Goal: Information Seeking & Learning: Learn about a topic

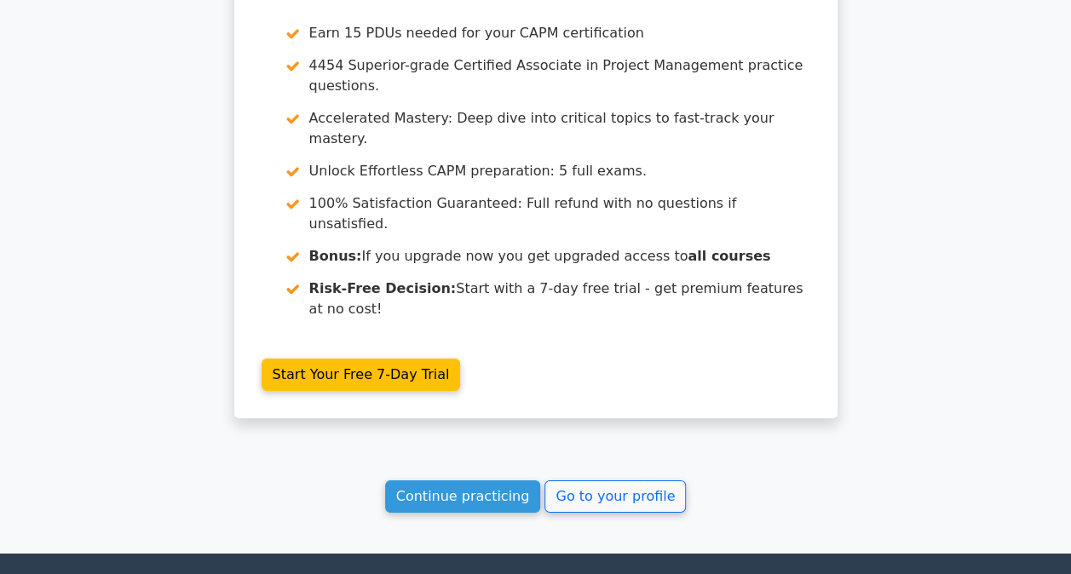
scroll to position [2550, 0]
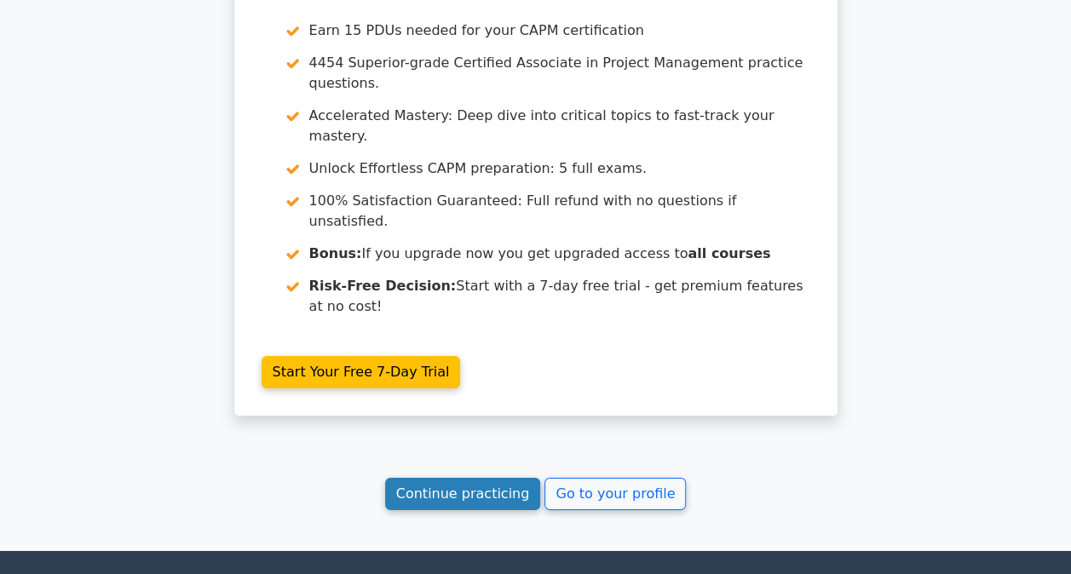
click at [475, 478] on link "Continue practicing" at bounding box center [463, 494] width 156 height 32
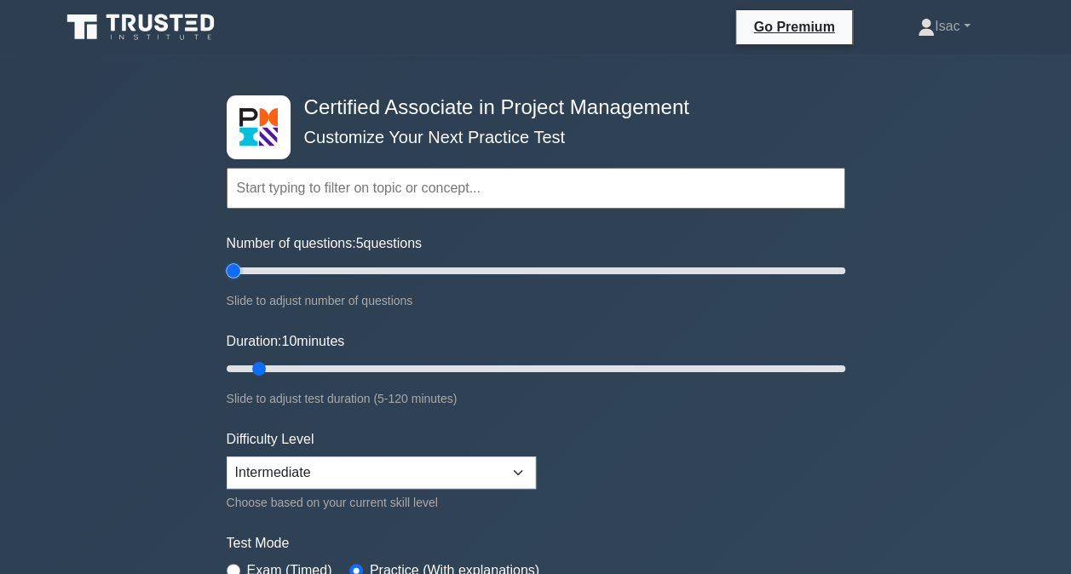
drag, startPoint x: 237, startPoint y: 273, endPoint x: 222, endPoint y: 273, distance: 14.5
type input "5"
click at [227, 273] on input "Number of questions: 5 questions" at bounding box center [536, 271] width 619 height 20
type input "5"
click at [238, 363] on input "Duration: 5 minutes" at bounding box center [536, 369] width 619 height 20
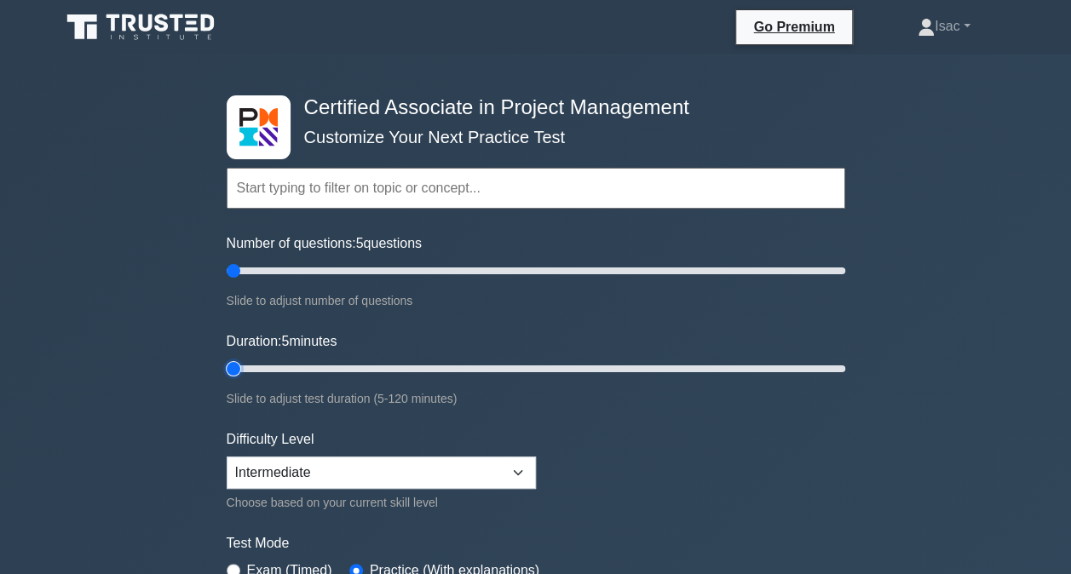
scroll to position [179, 0]
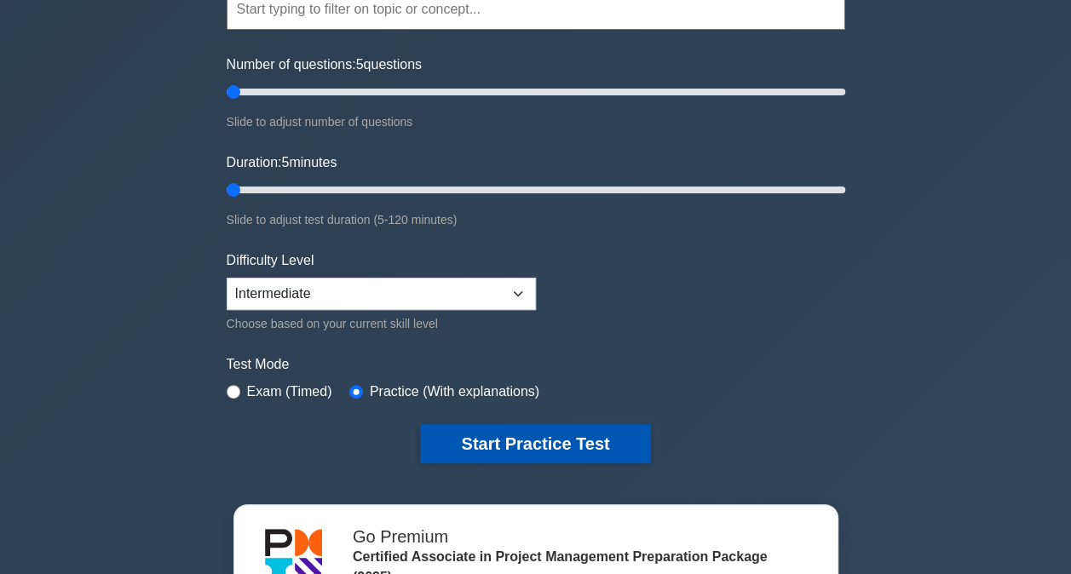
click at [453, 431] on button "Start Practice Test" at bounding box center [535, 443] width 230 height 39
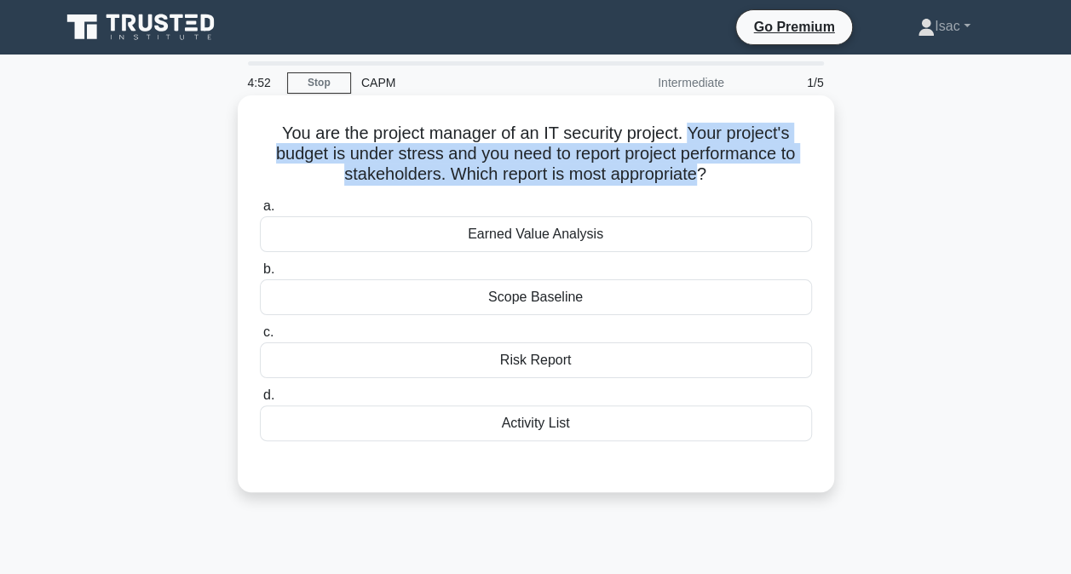
drag, startPoint x: 689, startPoint y: 132, endPoint x: 699, endPoint y: 186, distance: 54.5
click at [699, 186] on h5 "You are the project manager of an IT security project. Your project's budget is…" at bounding box center [535, 154] width 555 height 63
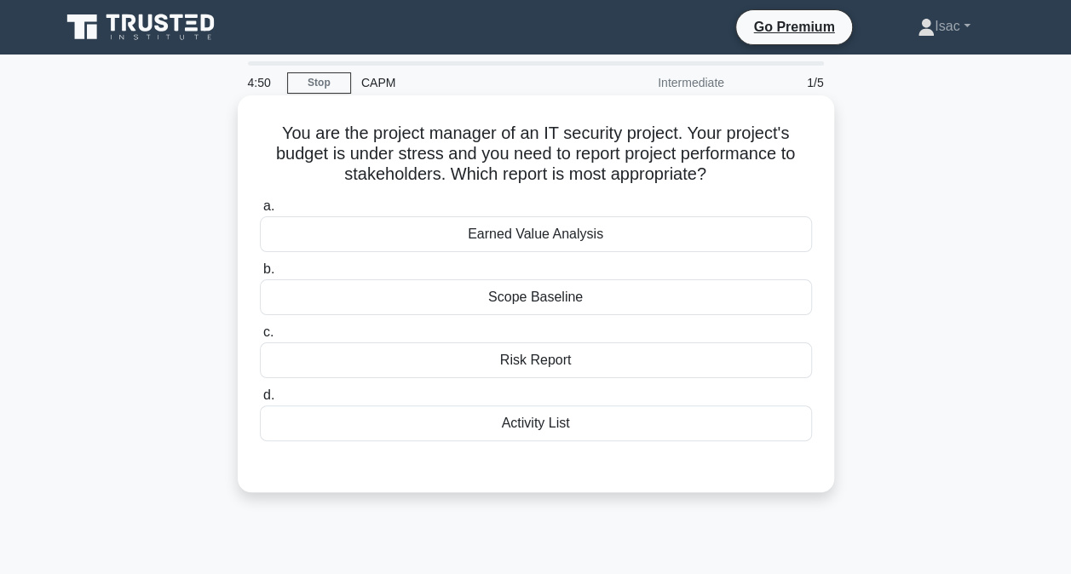
drag, startPoint x: 699, startPoint y: 186, endPoint x: 687, endPoint y: 196, distance: 15.7
click at [687, 196] on div "a. Earned Value Analysis b. Scope Baseline c. d." at bounding box center [536, 319] width 573 height 252
click at [550, 361] on div "Risk Report" at bounding box center [536, 360] width 552 height 36
click at [260, 338] on input "c. Risk Report" at bounding box center [260, 332] width 0 height 11
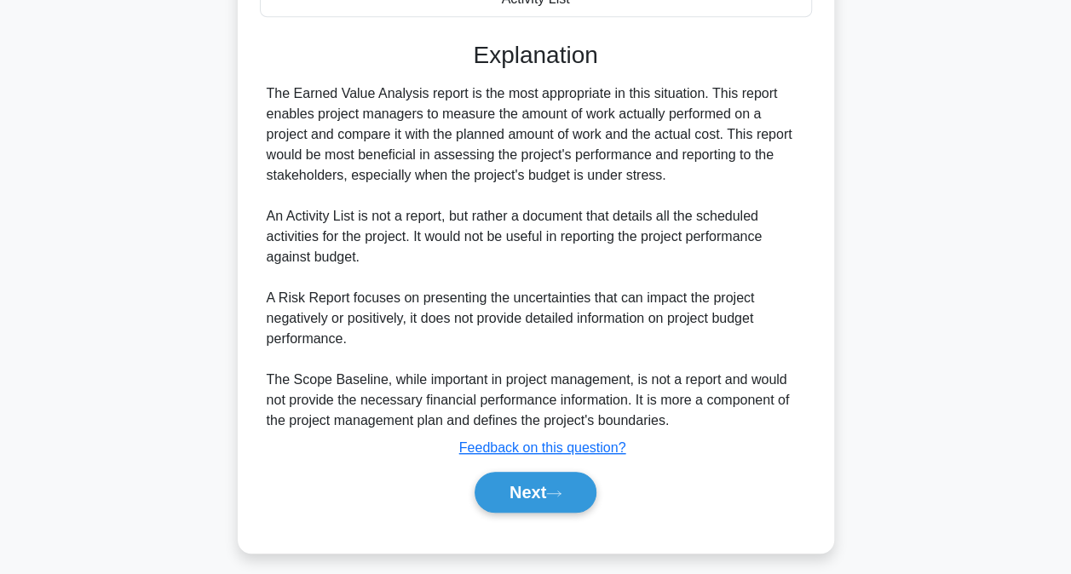
scroll to position [435, 0]
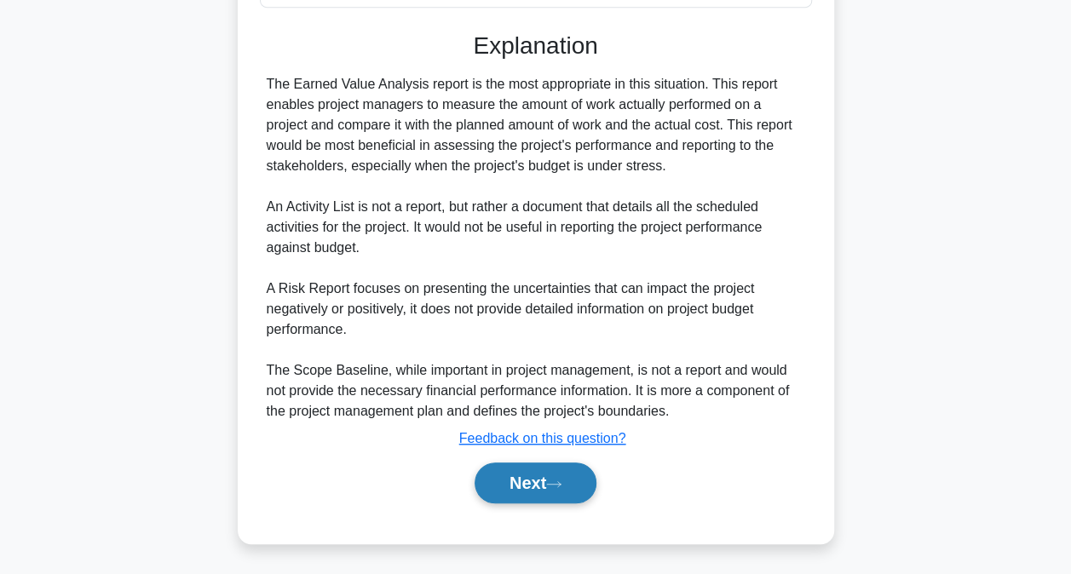
click at [569, 486] on button "Next" at bounding box center [536, 483] width 122 height 41
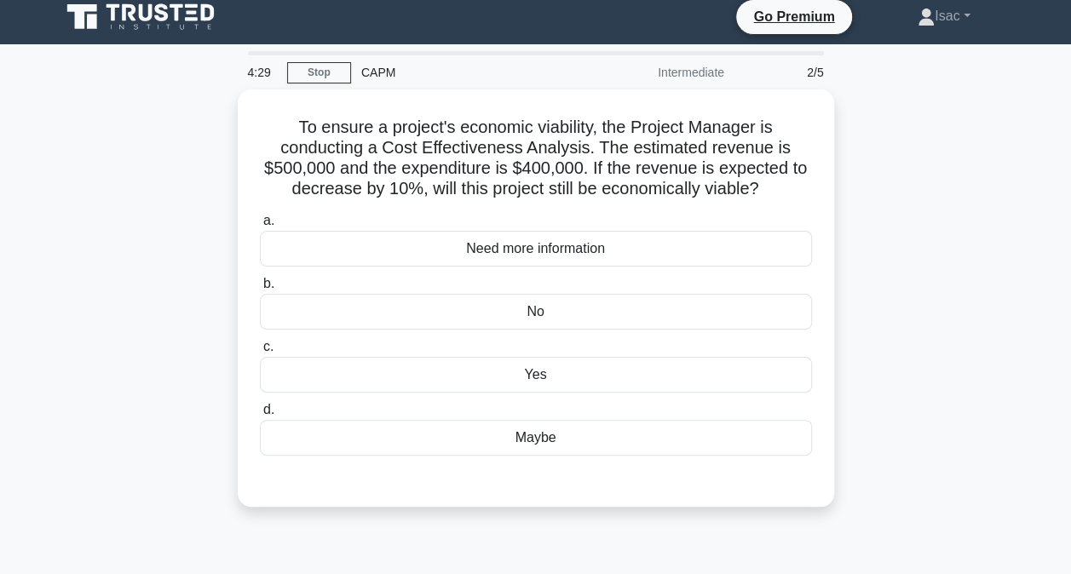
scroll to position [7, 0]
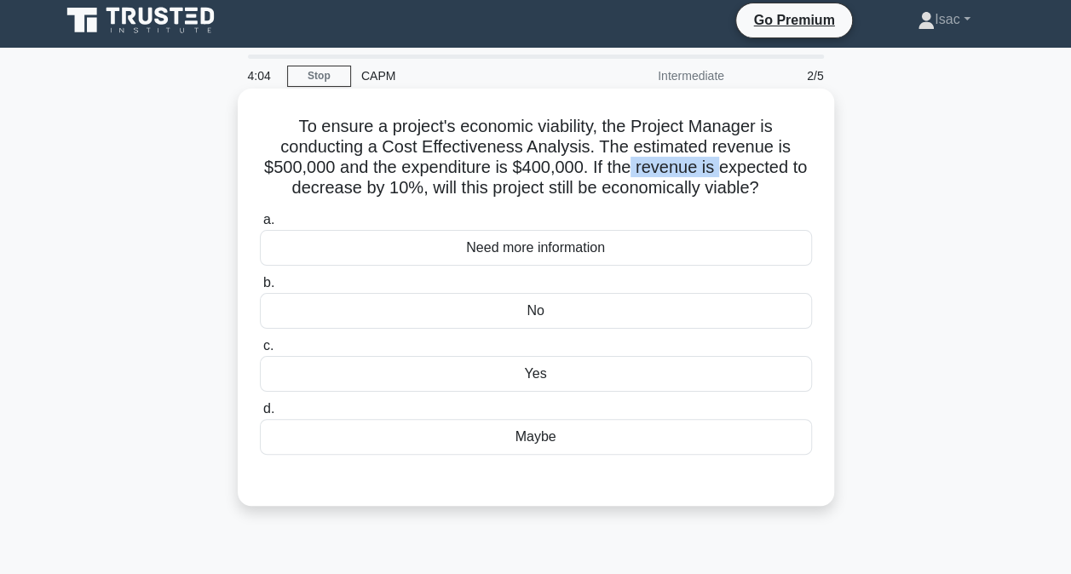
drag, startPoint x: 634, startPoint y: 166, endPoint x: 720, endPoint y: 162, distance: 86.2
click at [720, 162] on h5 "To ensure a project's economic viability, the Project Manager is conducting a C…" at bounding box center [535, 157] width 555 height 83
click at [566, 381] on div "Yes" at bounding box center [536, 374] width 552 height 36
click at [260, 352] on input "c. Yes" at bounding box center [260, 346] width 0 height 11
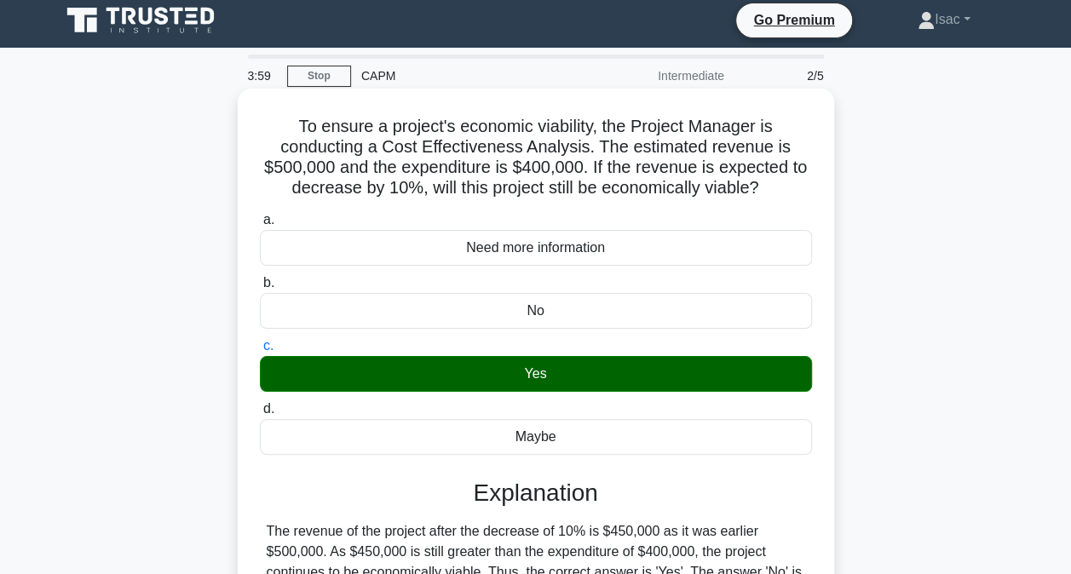
scroll to position [346, 0]
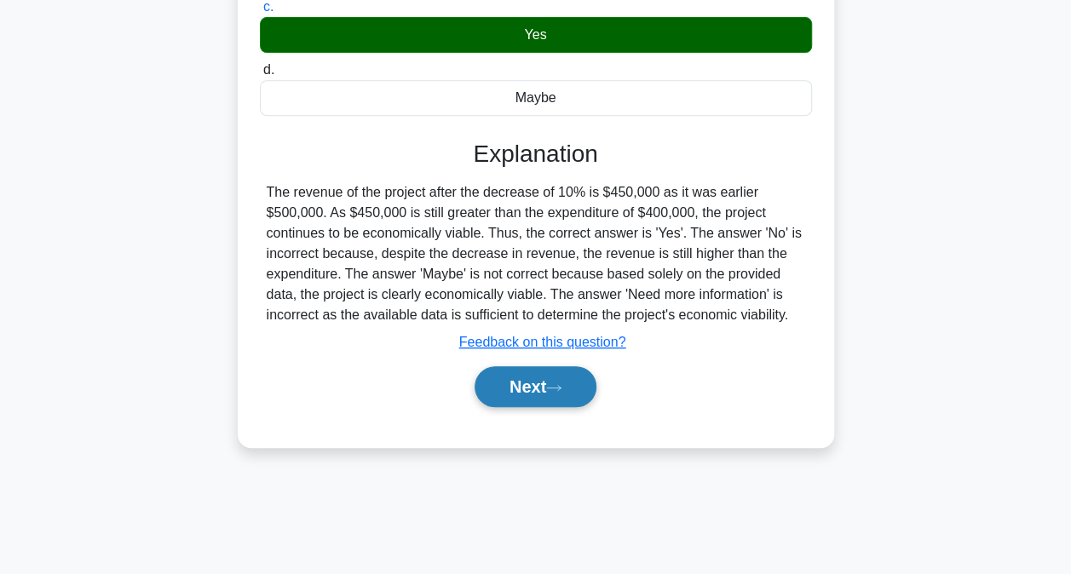
click at [538, 388] on button "Next" at bounding box center [536, 386] width 122 height 41
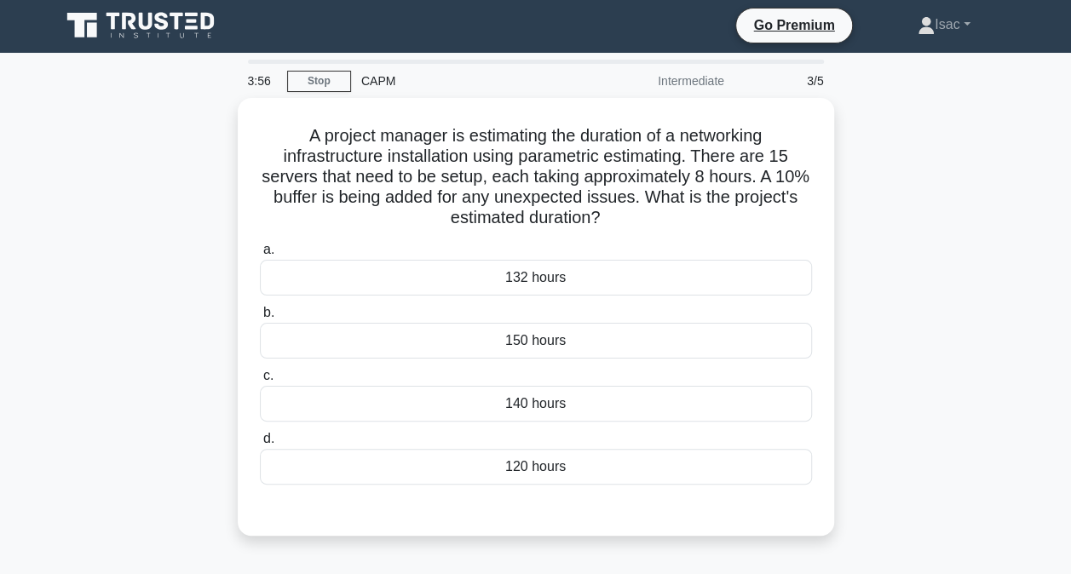
scroll to position [2, 0]
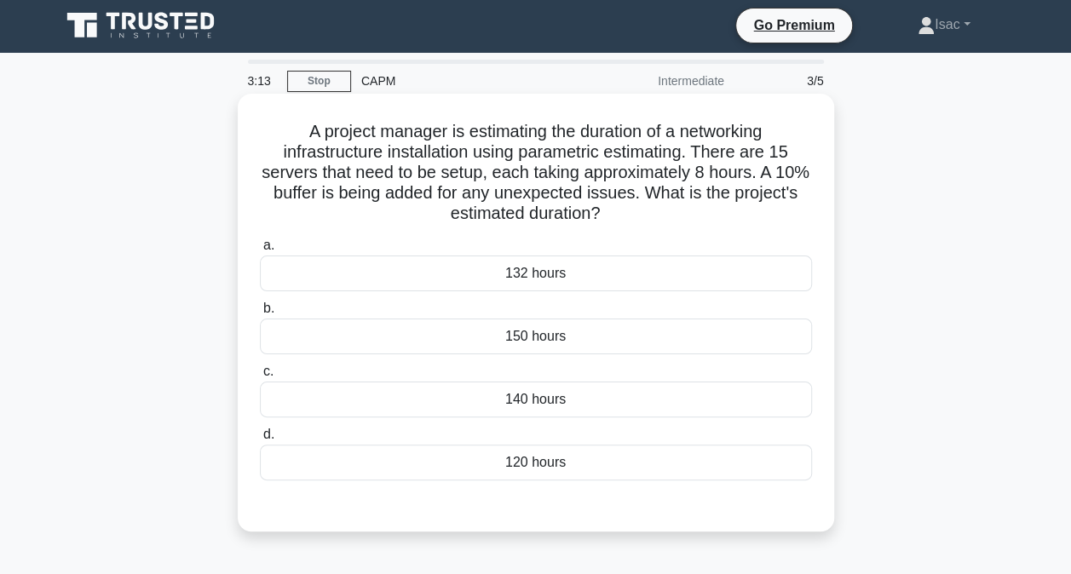
click at [625, 274] on div "132 hours" at bounding box center [536, 274] width 552 height 36
click at [260, 251] on input "a. 132 hours" at bounding box center [260, 245] width 0 height 11
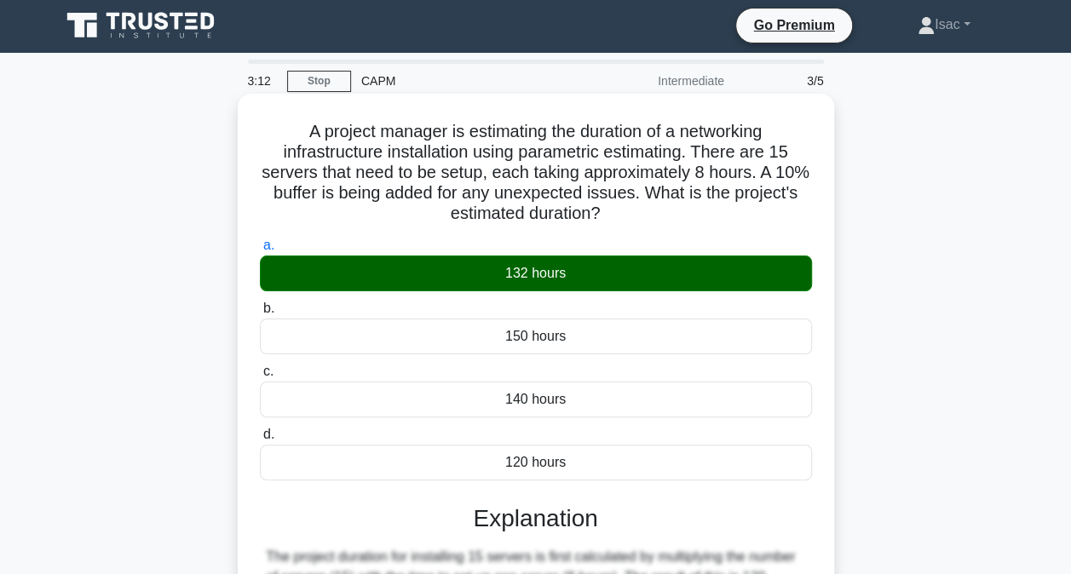
scroll to position [346, 0]
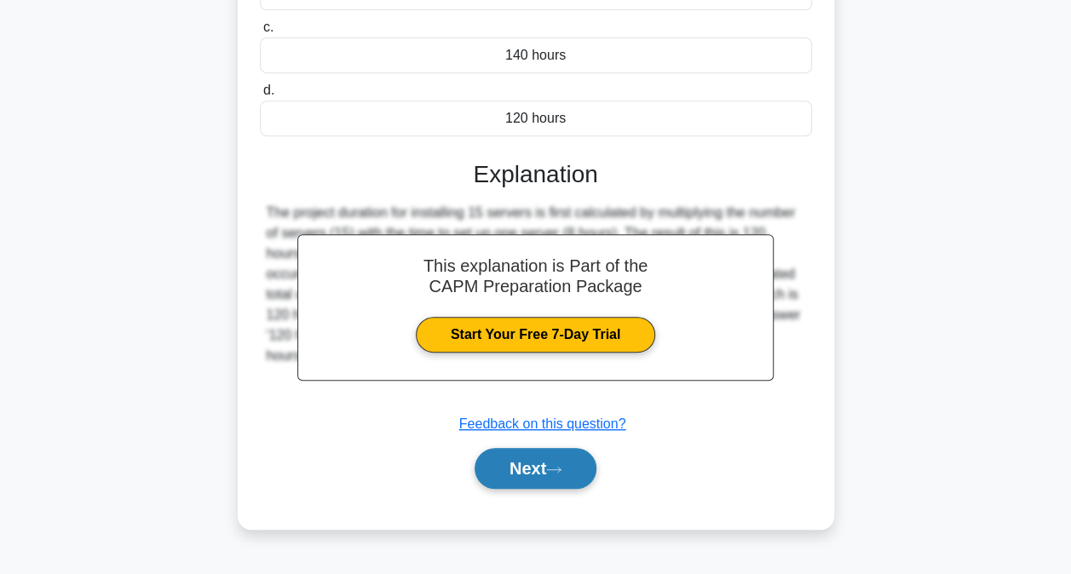
click at [540, 469] on button "Next" at bounding box center [536, 468] width 122 height 41
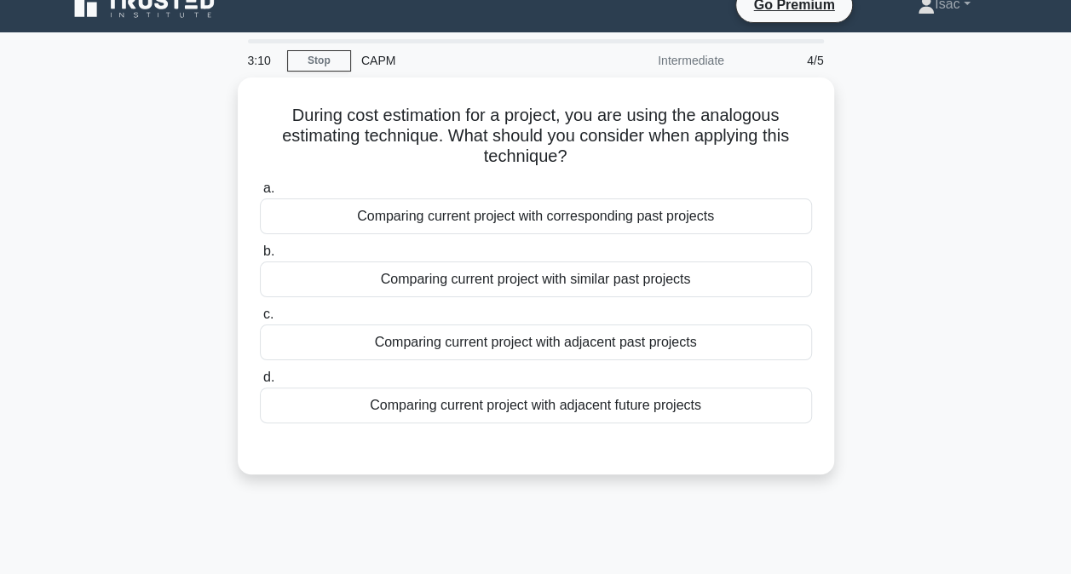
scroll to position [17, 0]
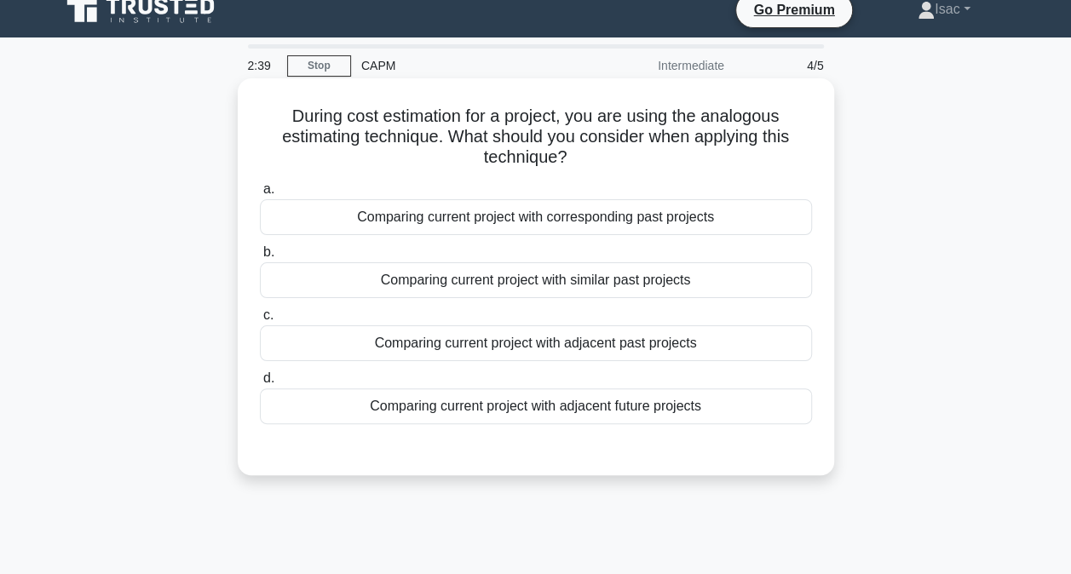
click at [555, 286] on div "Comparing current project with similar past projects" at bounding box center [536, 280] width 552 height 36
click at [260, 258] on input "b. Comparing current project with similar past projects" at bounding box center [260, 252] width 0 height 11
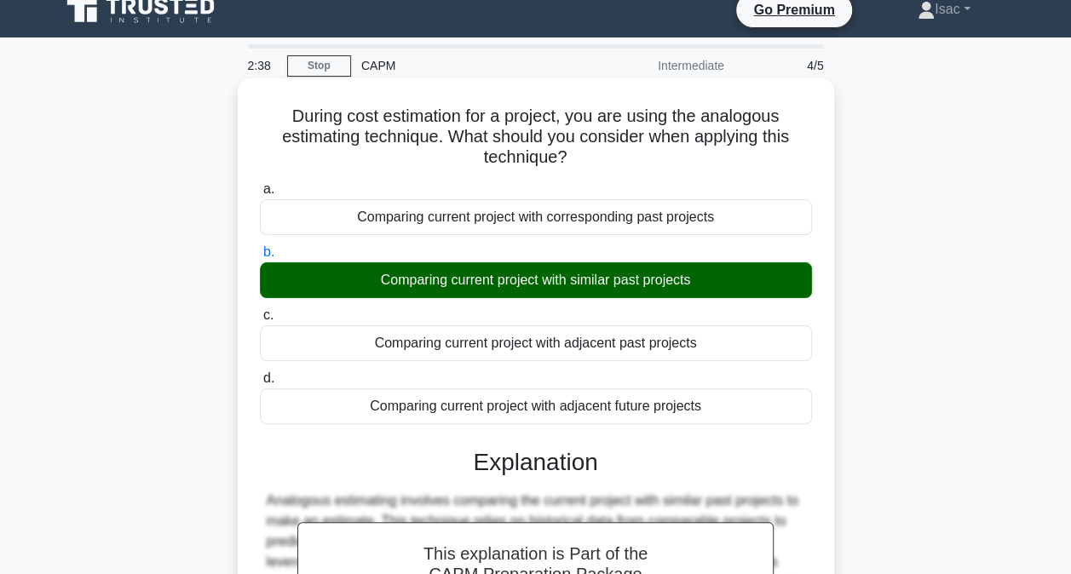
scroll to position [346, 0]
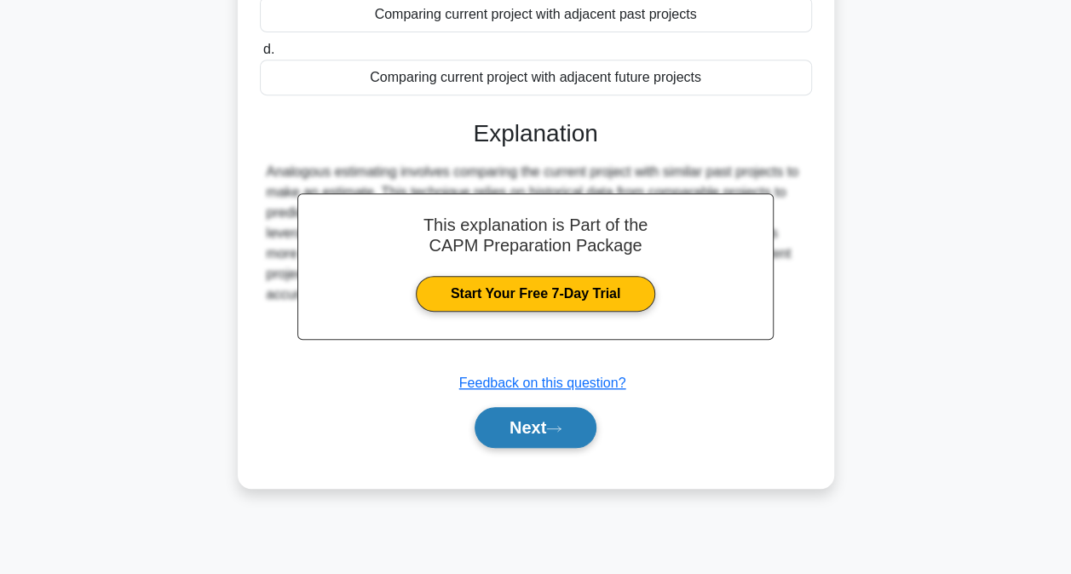
click at [560, 416] on button "Next" at bounding box center [536, 427] width 122 height 41
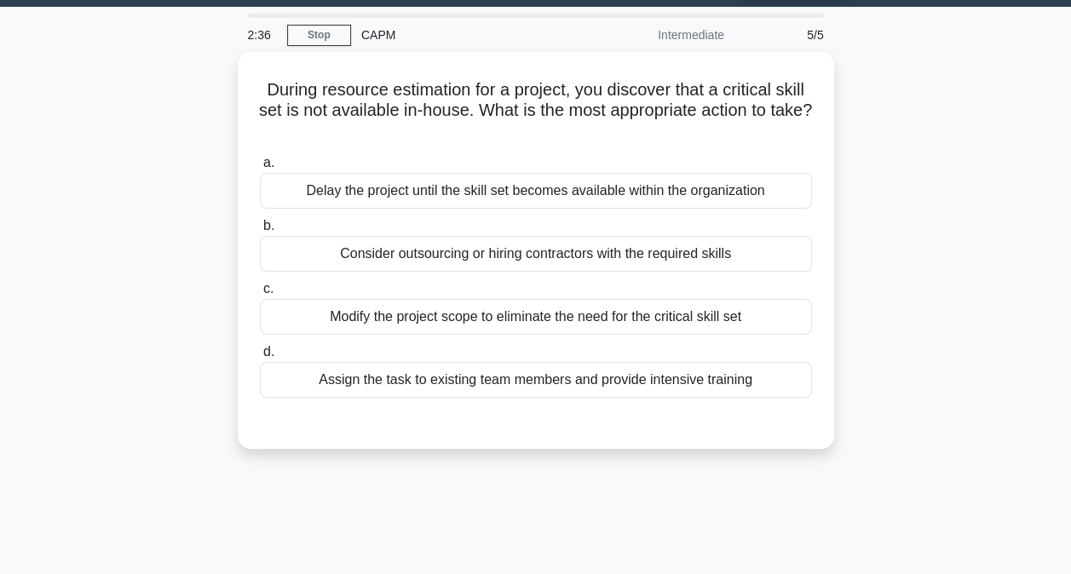
scroll to position [27, 0]
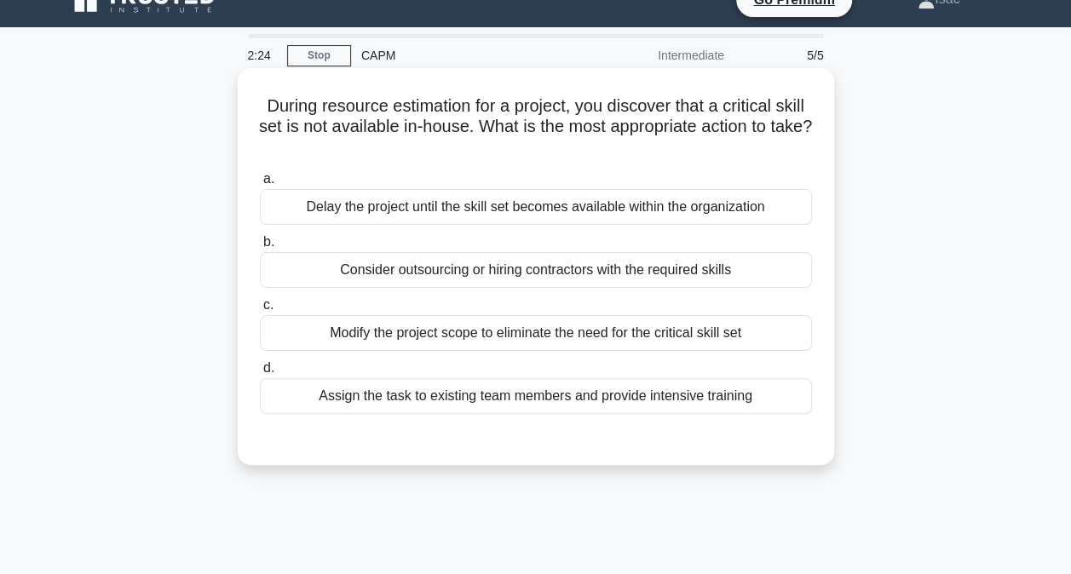
click at [571, 276] on div "Consider outsourcing or hiring contractors with the required skills" at bounding box center [536, 270] width 552 height 36
click at [260, 248] on input "b. Consider outsourcing or hiring contractors with the required skills" at bounding box center [260, 242] width 0 height 11
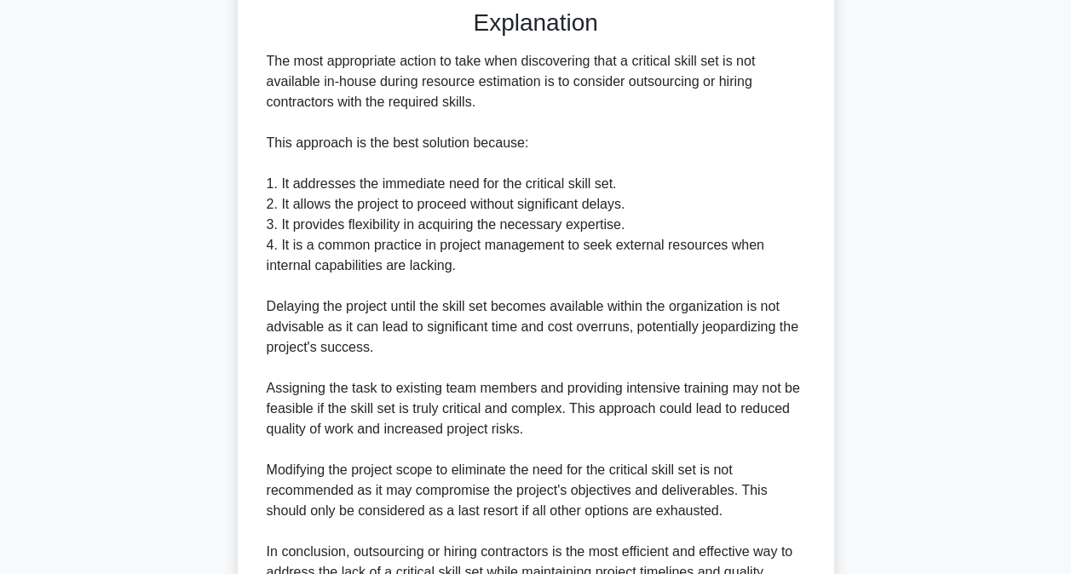
scroll to position [637, 0]
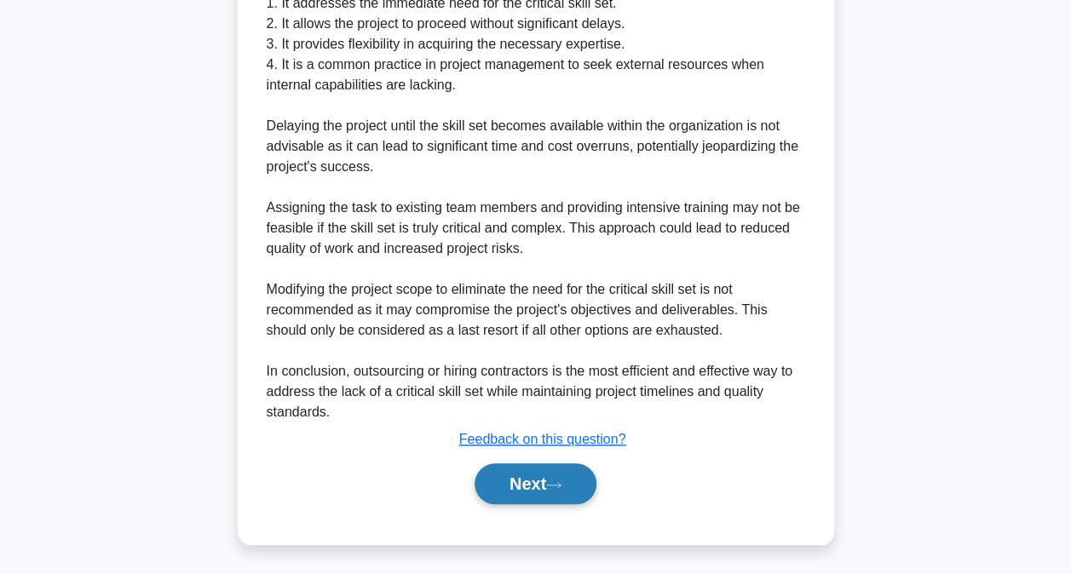
click at [553, 480] on icon at bounding box center [553, 484] width 15 height 9
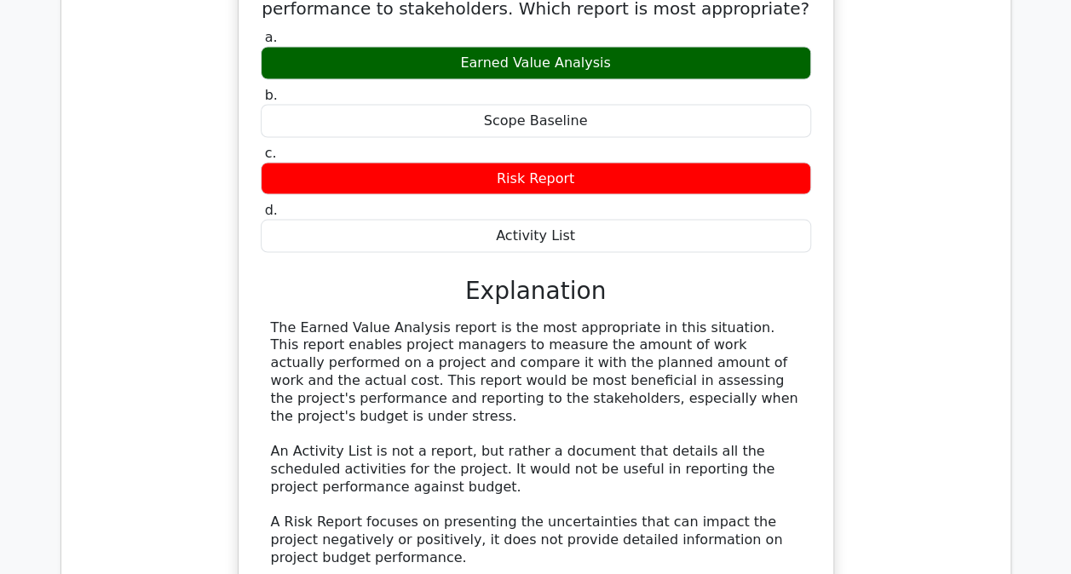
scroll to position [1549, 0]
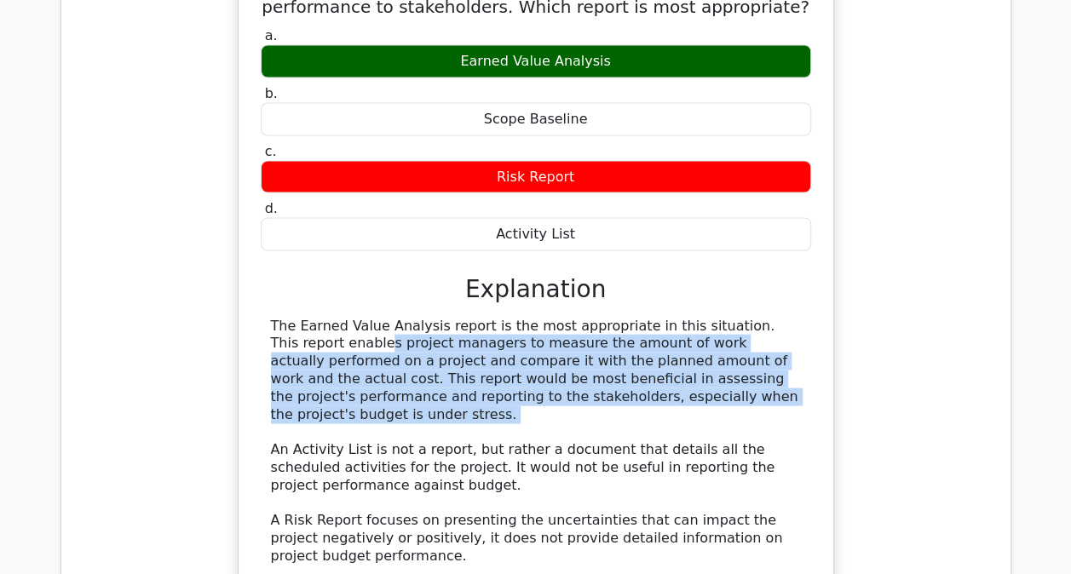
drag, startPoint x: 717, startPoint y: 237, endPoint x: 671, endPoint y: 317, distance: 92.4
click at [671, 317] on div "The Earned Value Analysis report is the most appropriate in this situation. Thi…" at bounding box center [536, 485] width 530 height 337
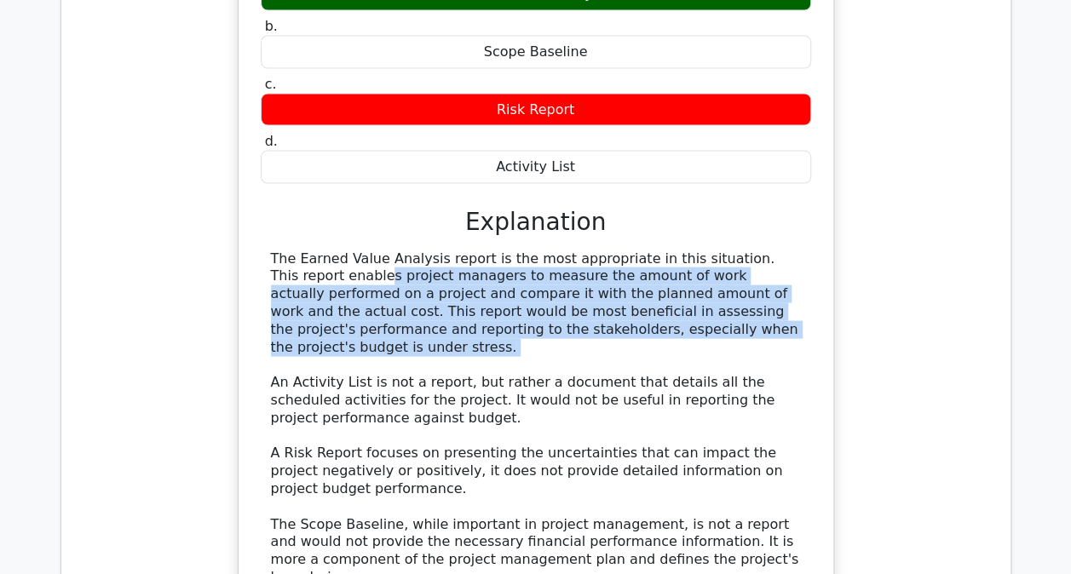
scroll to position [1620, 0]
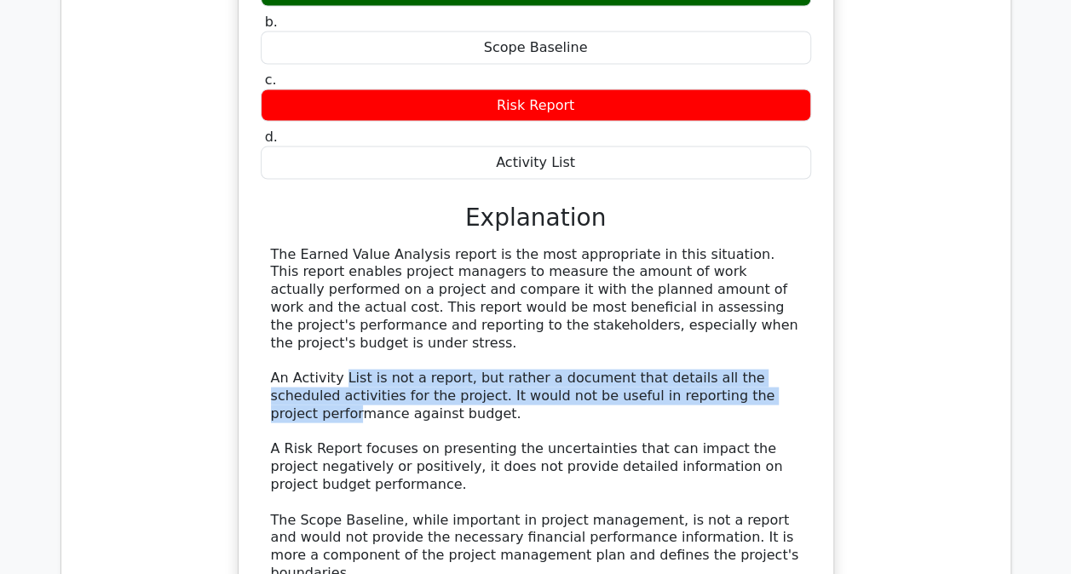
drag, startPoint x: 340, startPoint y: 272, endPoint x: 738, endPoint y: 295, distance: 398.5
click at [738, 295] on div "The Earned Value Analysis report is the most appropriate in this situation. Thi…" at bounding box center [536, 414] width 530 height 337
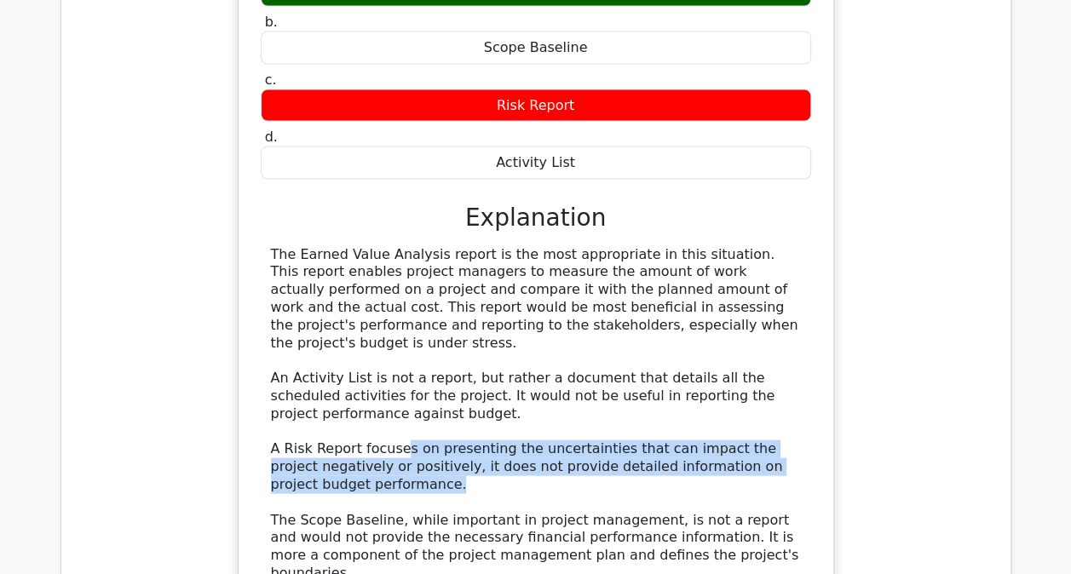
drag, startPoint x: 394, startPoint y: 342, endPoint x: 434, endPoint y: 383, distance: 57.8
click at [434, 383] on div "The Earned Value Analysis report is the most appropriate in this situation. Thi…" at bounding box center [536, 414] width 530 height 337
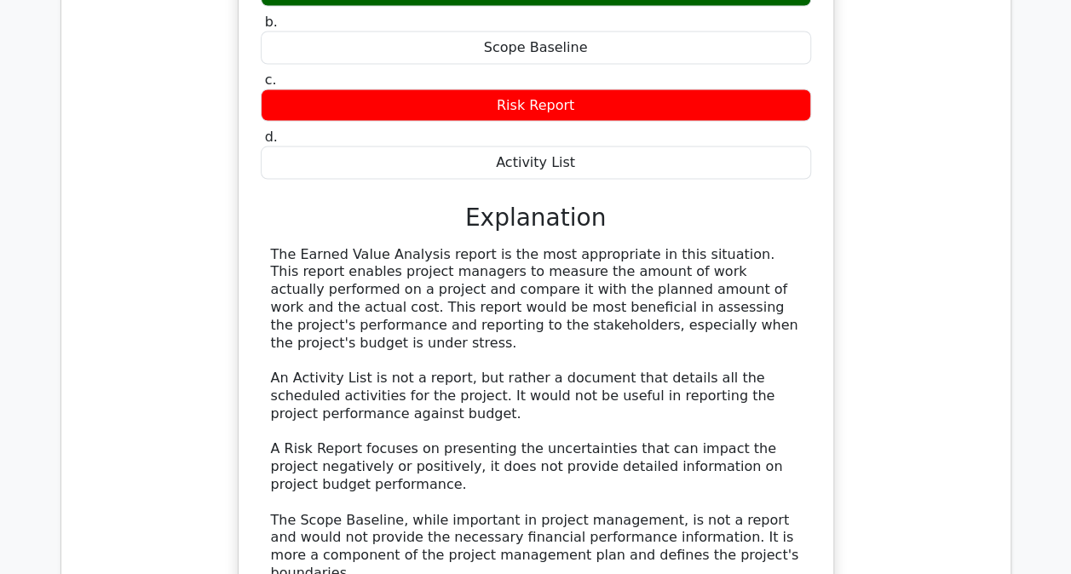
drag, startPoint x: 434, startPoint y: 383, endPoint x: 439, endPoint y: 411, distance: 27.6
click at [439, 411] on div "The Earned Value Analysis report is the most appropriate in this situation. Thi…" at bounding box center [536, 414] width 530 height 337
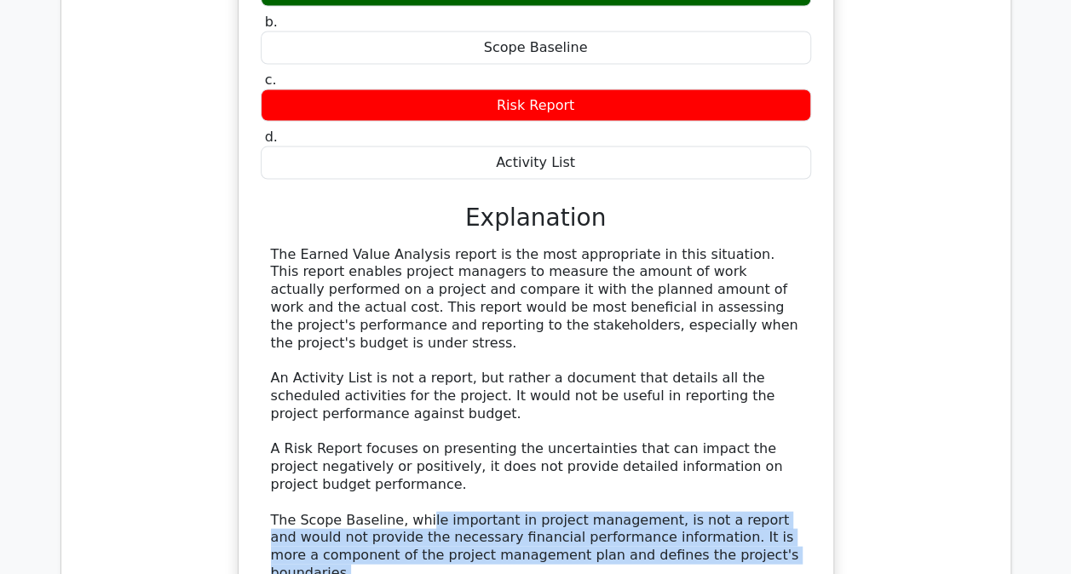
drag, startPoint x: 412, startPoint y: 414, endPoint x: 716, endPoint y: 444, distance: 304.8
click at [716, 444] on div "The Earned Value Analysis report is the most appropriate in this situation. Thi…" at bounding box center [536, 414] width 530 height 337
